Goal: Book appointment/travel/reservation

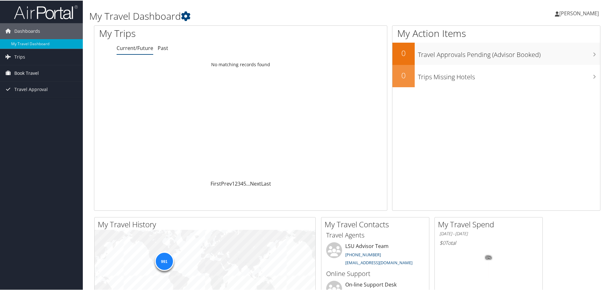
click at [26, 71] on span "Book Travel" at bounding box center [26, 73] width 25 height 16
click at [46, 95] on link "Book/Manage Online Trips" at bounding box center [41, 95] width 83 height 10
